Goal: Find specific page/section: Find specific page/section

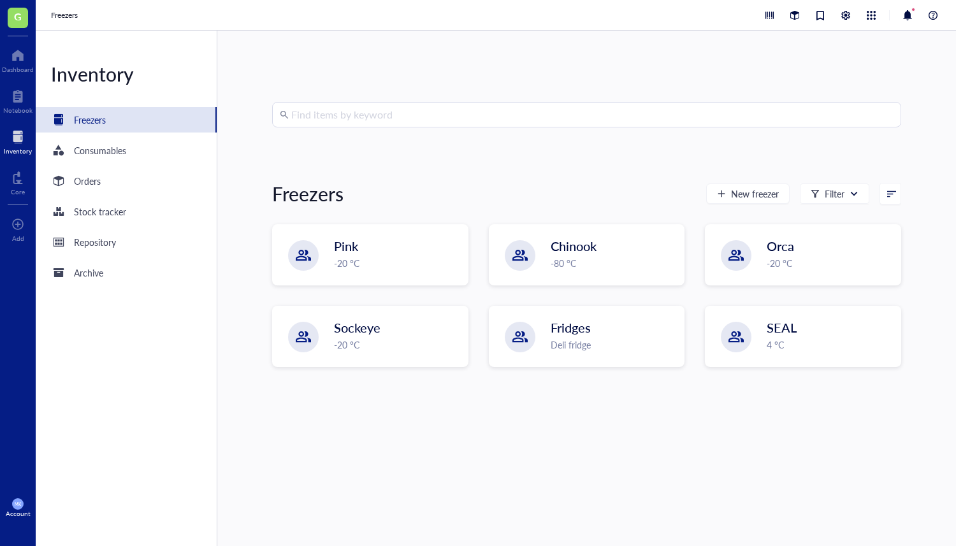
click at [321, 124] on input "search" at bounding box center [592, 115] width 603 height 24
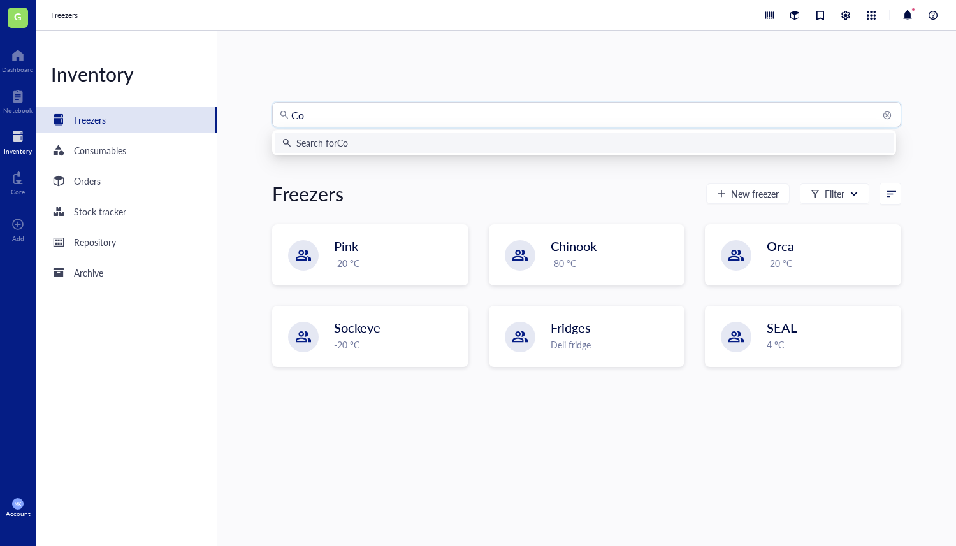
type input "Col"
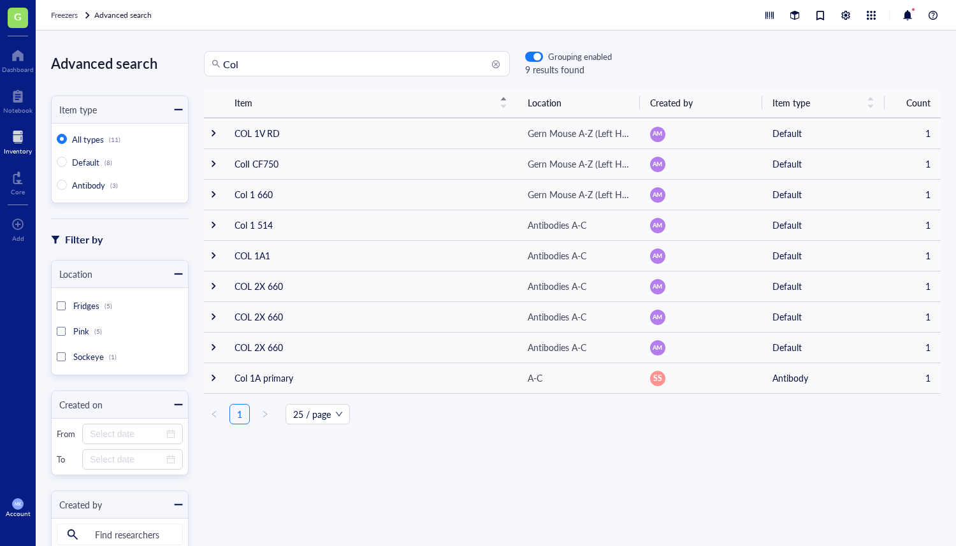
click at [179, 275] on div at bounding box center [178, 274] width 9 height 9
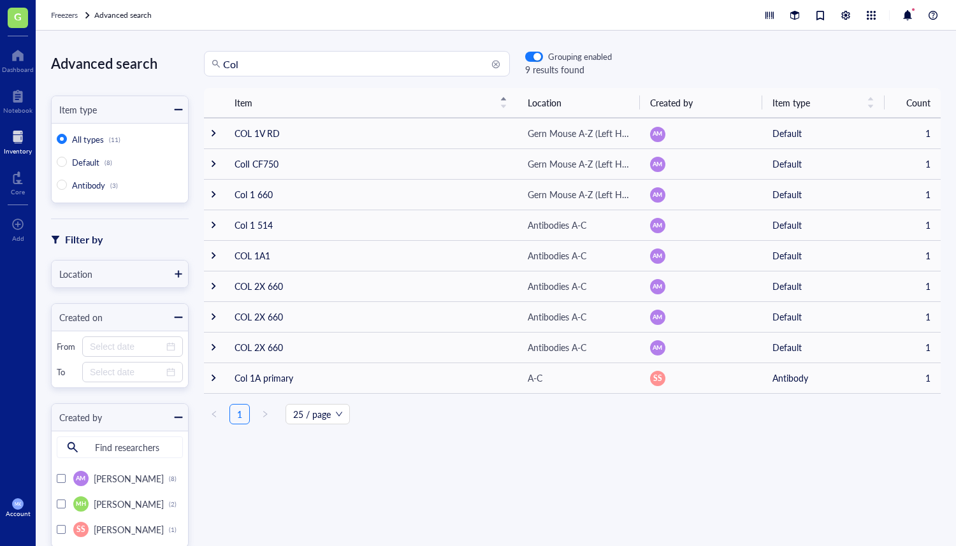
click at [179, 275] on div at bounding box center [178, 274] width 9 height 9
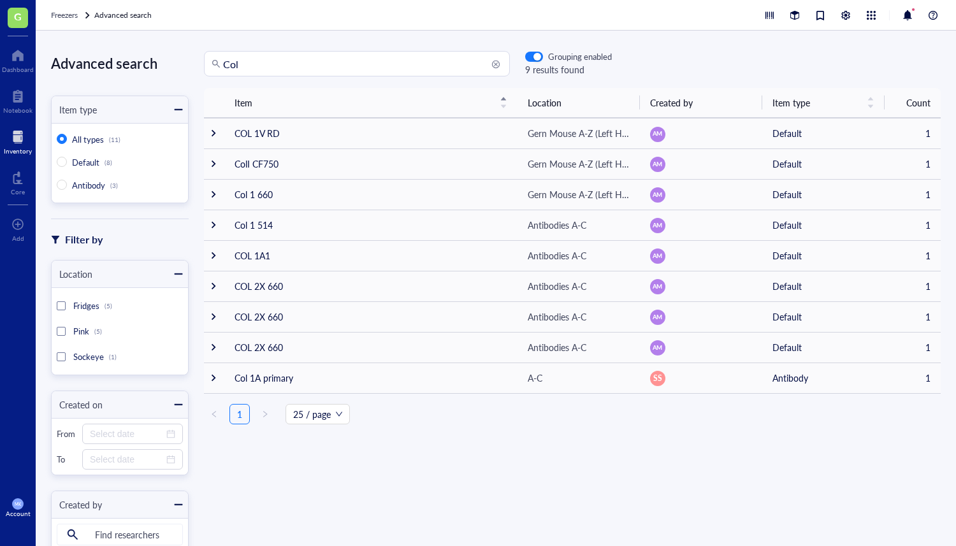
click at [10, 138] on div at bounding box center [18, 137] width 28 height 20
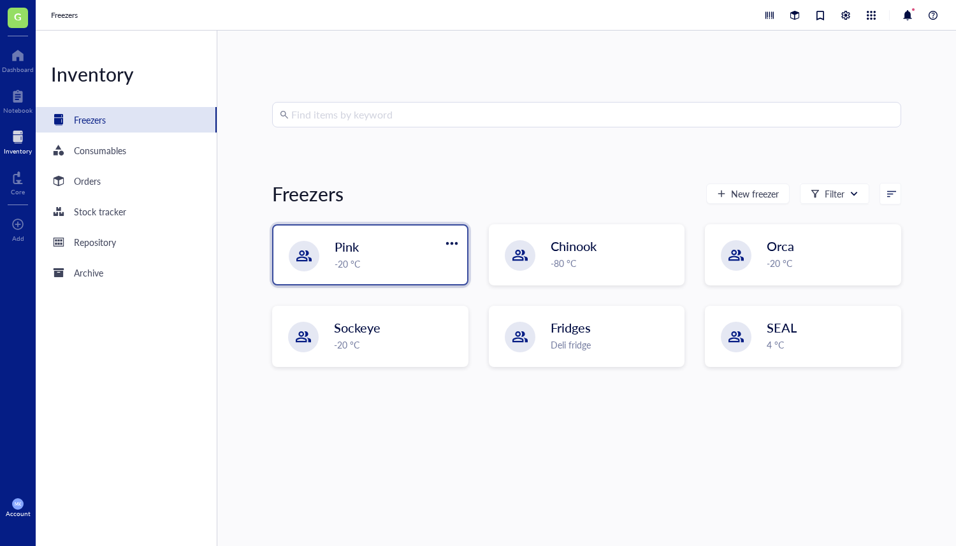
click at [435, 281] on div "Pink -20 °C" at bounding box center [371, 255] width 194 height 59
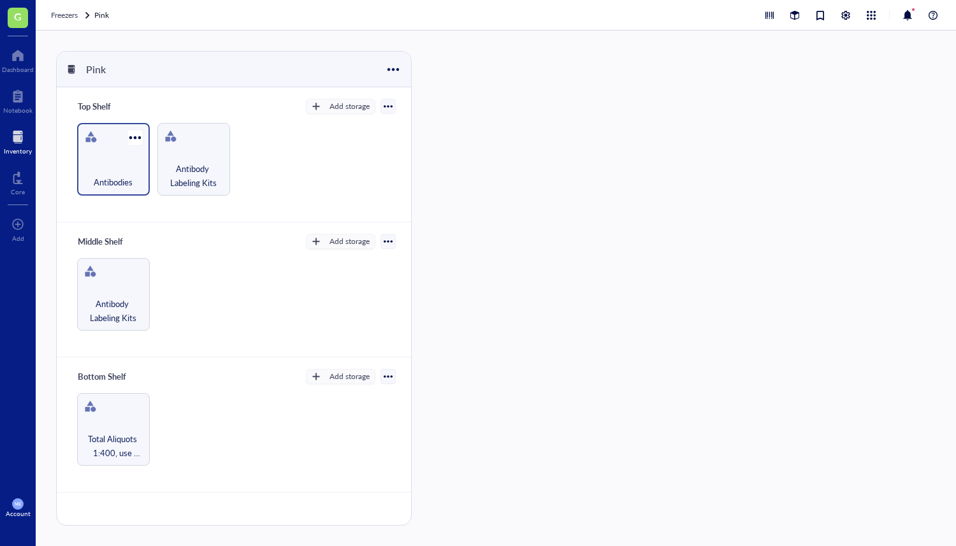
click at [105, 187] on span "Antibodies" at bounding box center [113, 182] width 39 height 14
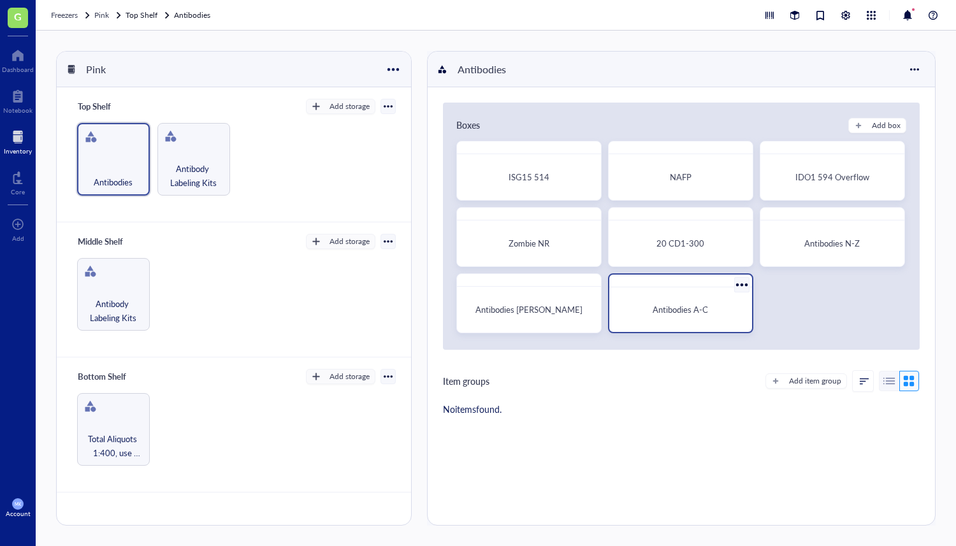
click at [685, 318] on div "Antibodies A-C" at bounding box center [681, 310] width 133 height 34
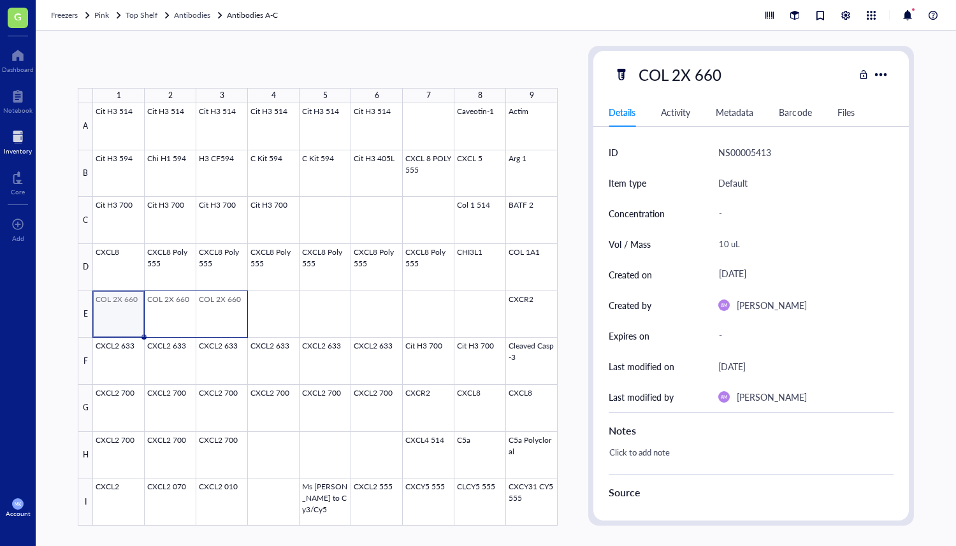
drag, startPoint x: 111, startPoint y: 311, endPoint x: 200, endPoint y: 333, distance: 91.9
click at [200, 333] on div at bounding box center [325, 314] width 465 height 423
click at [328, 314] on div at bounding box center [325, 314] width 465 height 423
